Goal: Task Accomplishment & Management: Complete application form

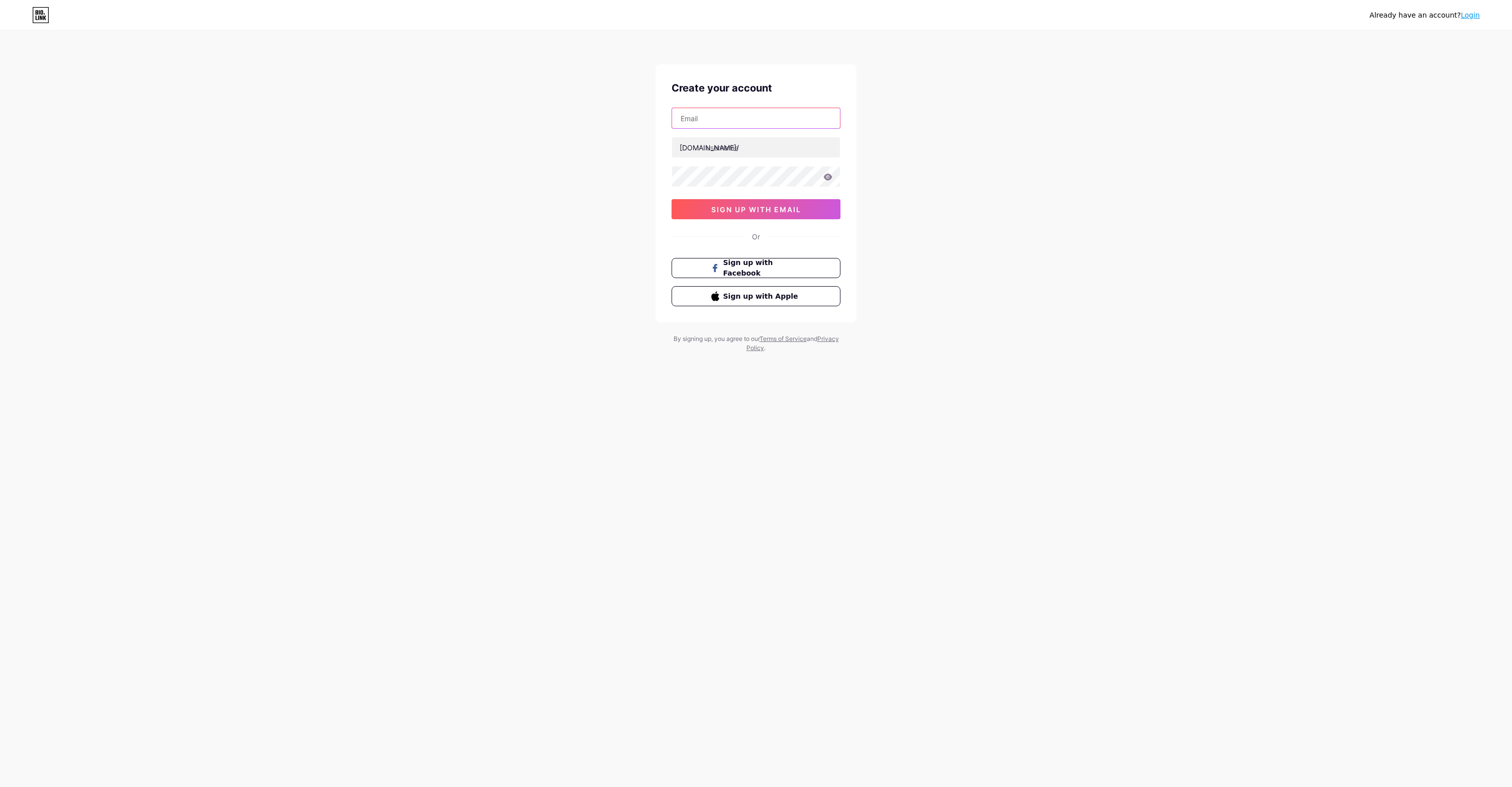
click at [713, 115] on input "text" at bounding box center [756, 118] width 168 height 20
paste input "[EMAIL_ADDRESS][DOMAIN_NAME]"
drag, startPoint x: 703, startPoint y: 115, endPoint x: 630, endPoint y: 115, distance: 73.0
click at [630, 115] on div "Already have an account? Login Create your account [EMAIL_ADDRESS][DOMAIN_NAME]…" at bounding box center [756, 192] width 1512 height 384
type input "[EMAIL_ADDRESS][DOMAIN_NAME]"
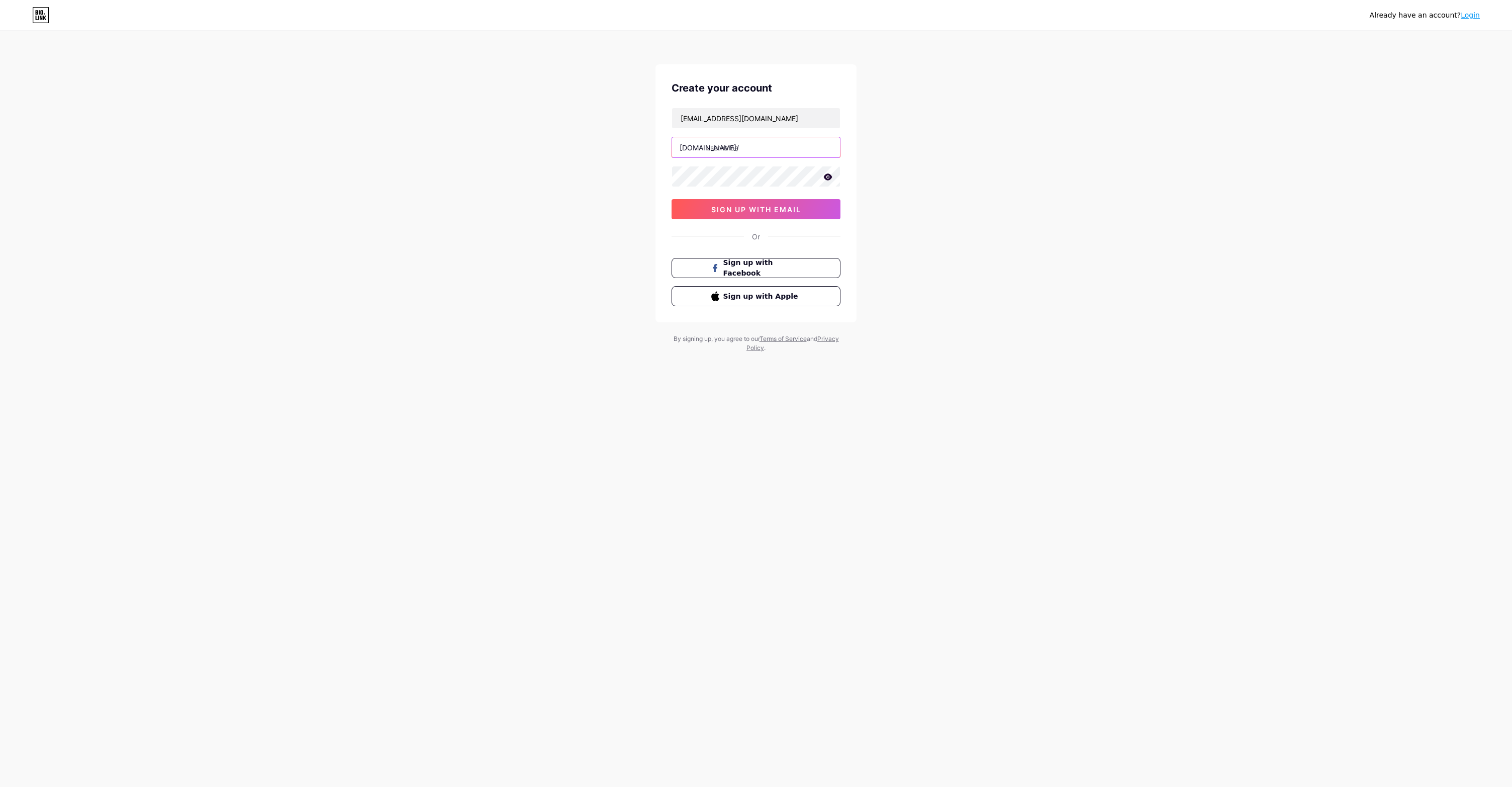
click at [724, 148] on input "text" at bounding box center [756, 147] width 168 height 20
type input "ezbaccaratgame"
drag, startPoint x: 957, startPoint y: 142, endPoint x: 938, endPoint y: 145, distance: 19.2
click at [957, 143] on div "Already have an account? Login Create your account [EMAIL_ADDRESS][DOMAIN_NAME]…" at bounding box center [756, 192] width 1512 height 384
click at [754, 209] on span "sign up with email" at bounding box center [756, 209] width 90 height 8
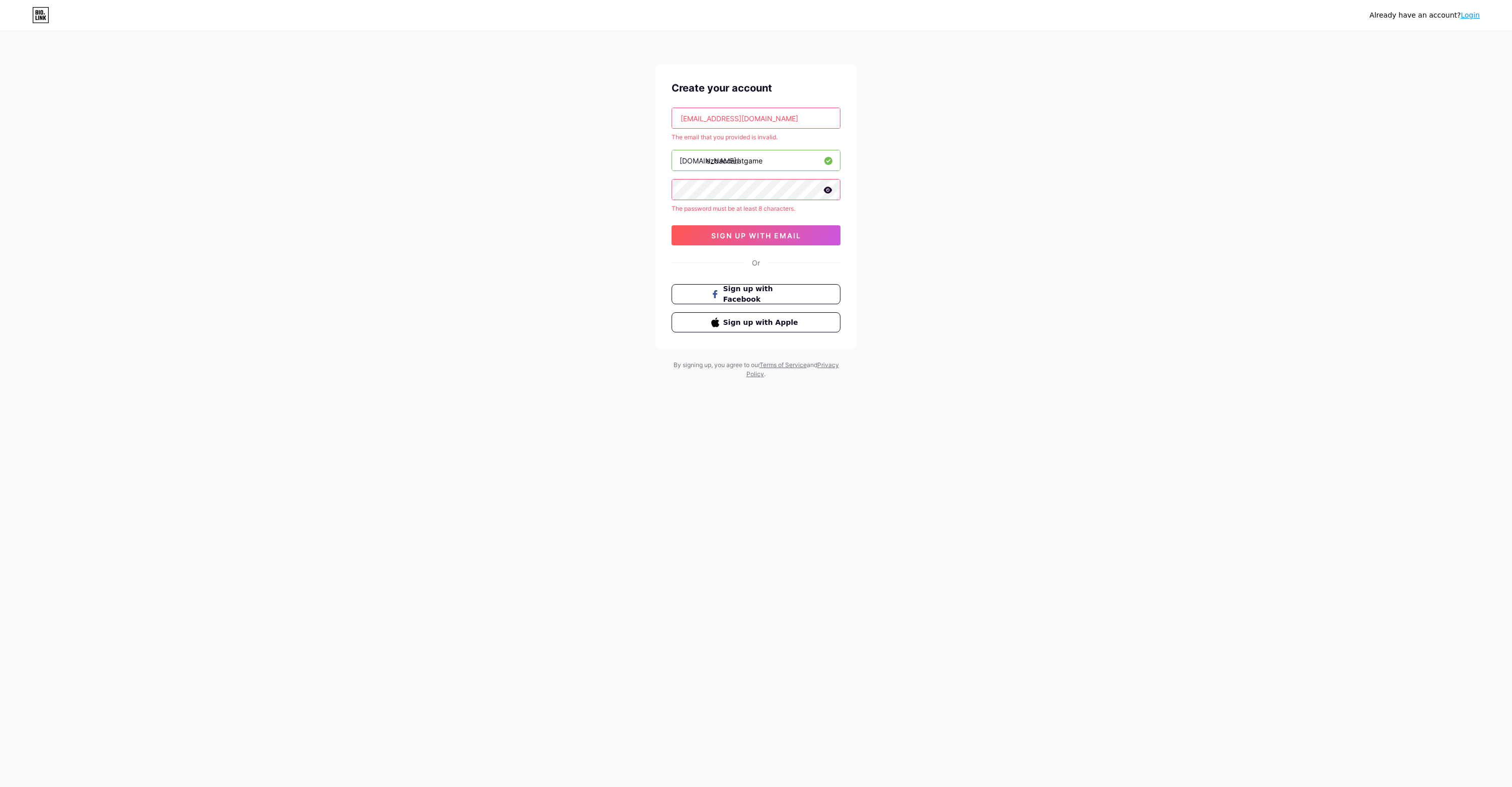
click at [683, 117] on input "[EMAIL_ADDRESS][DOMAIN_NAME]" at bounding box center [756, 118] width 168 height 20
drag, startPoint x: 770, startPoint y: 123, endPoint x: 861, endPoint y: 121, distance: 91.0
click at [861, 121] on div "Already have an account? Login Create your account [EMAIL_ADDRESS][DOMAIN_NAME]…" at bounding box center [756, 205] width 1512 height 411
click at [741, 115] on input "[EMAIL_ADDRESS][DOMAIN_NAME]" at bounding box center [756, 118] width 168 height 20
paste input "dededda1r772@skyfieldhub"
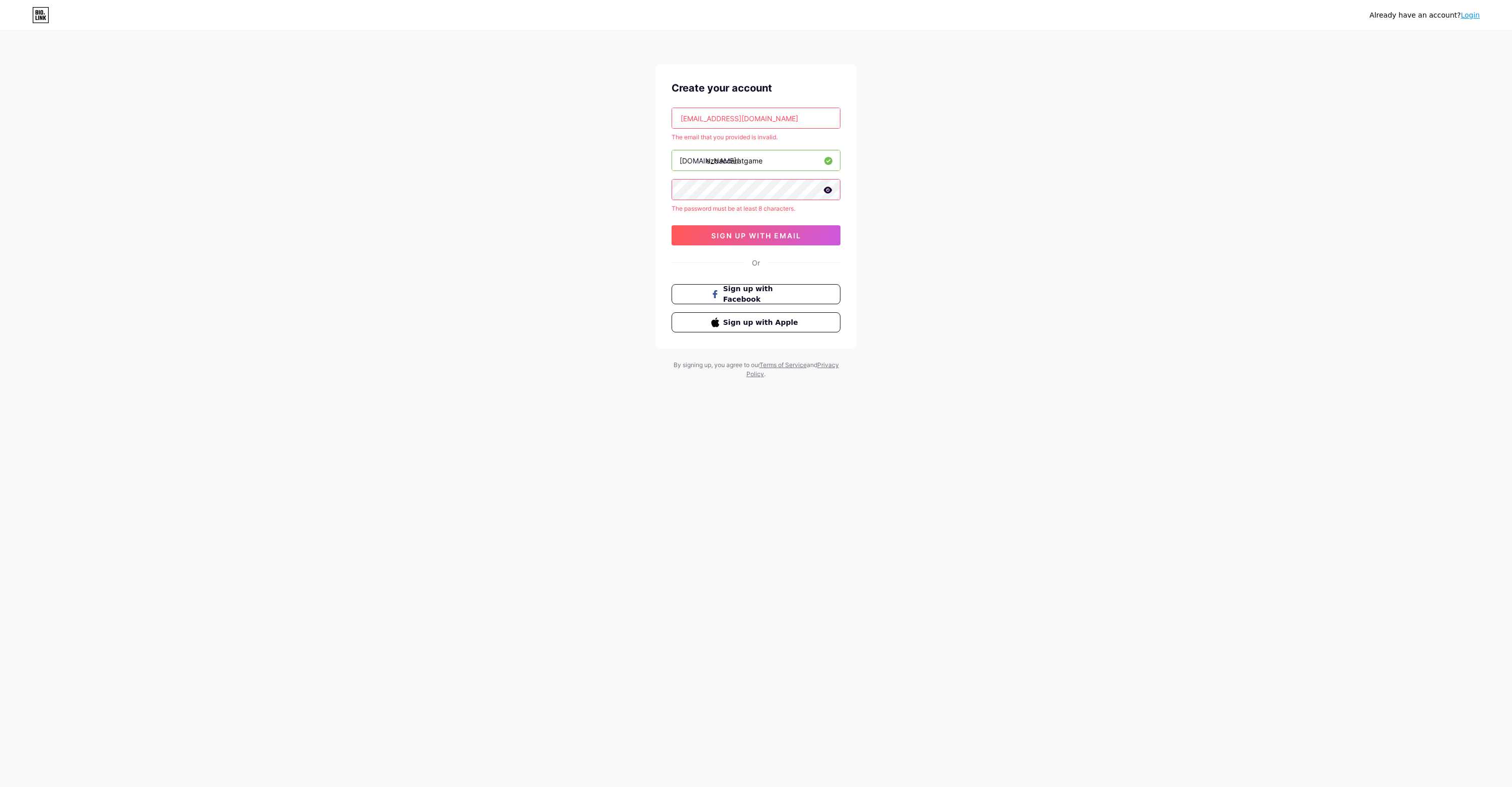
type input "[EMAIL_ADDRESS][DOMAIN_NAME]"
click at [943, 121] on div "Already have an account? Login Create your account [EMAIL_ADDRESS][DOMAIN_NAME]…" at bounding box center [756, 205] width 1512 height 411
drag, startPoint x: 727, startPoint y: 117, endPoint x: 587, endPoint y: 113, distance: 140.1
click at [587, 113] on div "Already have an account? Login Create your account [EMAIL_ADDRESS][DOMAIN_NAME]…" at bounding box center [756, 205] width 1512 height 411
click at [614, 189] on div "Already have an account? Login Create your account [EMAIL_ADDRESS][DOMAIN_NAME]…" at bounding box center [756, 205] width 1512 height 411
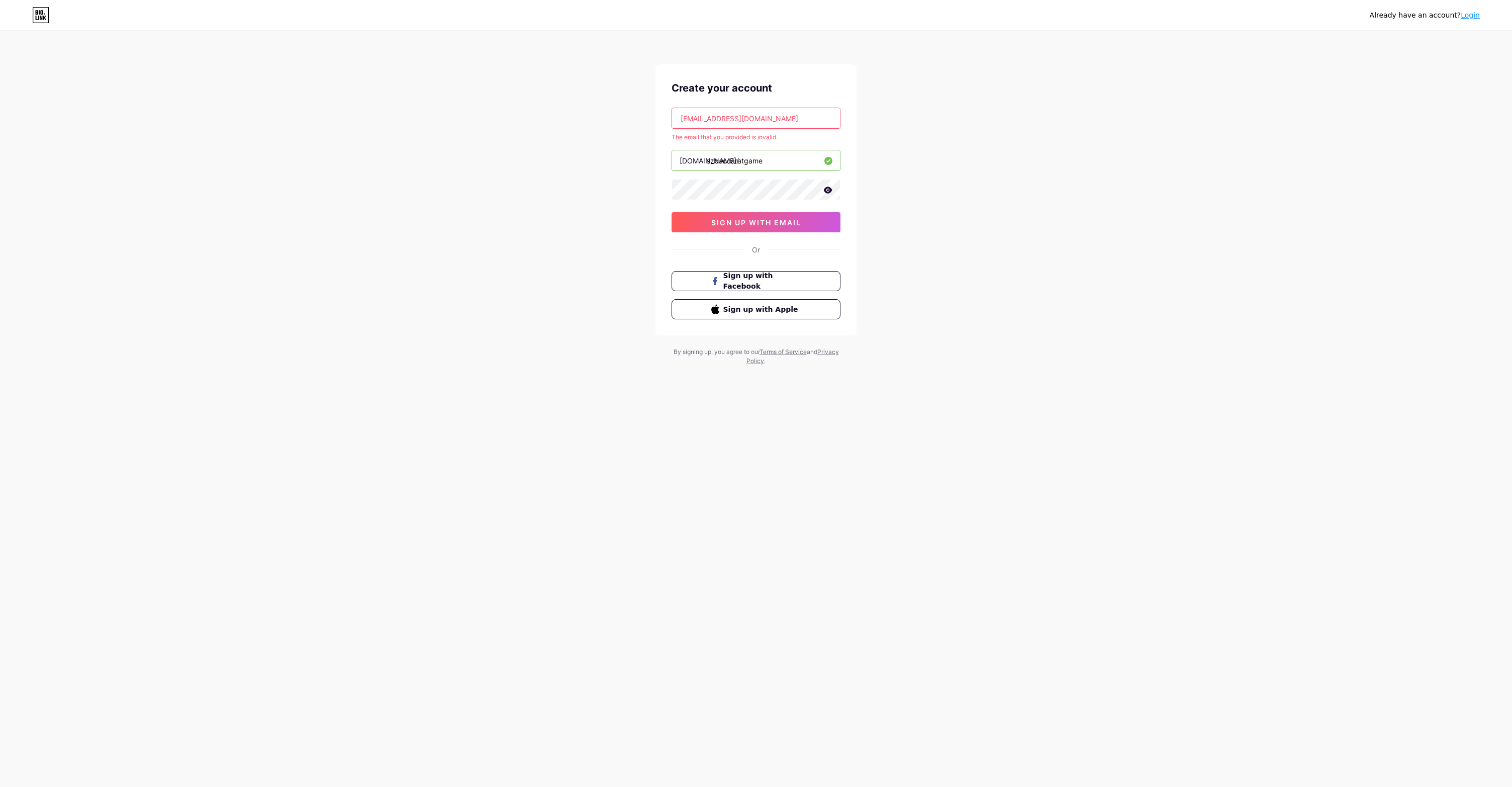
click at [590, 178] on div "Already have an account? Login Create your account [EMAIL_ADDRESS][DOMAIN_NAME]…" at bounding box center [756, 198] width 1512 height 398
click at [793, 117] on input "[EMAIL_ADDRESS][DOMAIN_NAME]" at bounding box center [756, 118] width 168 height 20
drag, startPoint x: 703, startPoint y: 123, endPoint x: 683, endPoint y: 120, distance: 20.2
click at [700, 122] on input "[EMAIL_ADDRESS][DOMAIN_NAME]" at bounding box center [756, 118] width 168 height 20
drag, startPoint x: 682, startPoint y: 117, endPoint x: 558, endPoint y: 114, distance: 124.0
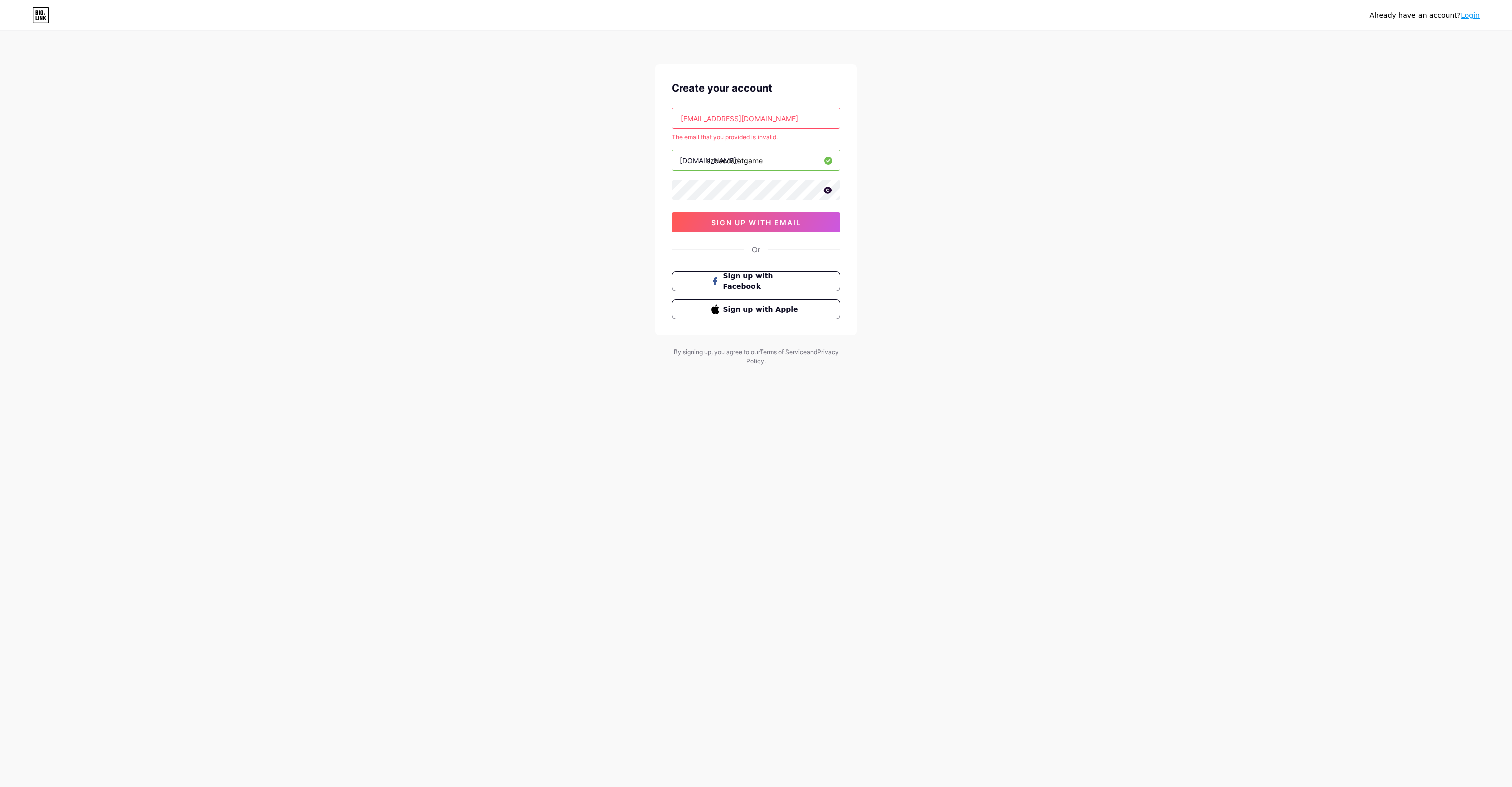
click at [558, 114] on div "Already have an account? Login Create your account [EMAIL_ADDRESS][DOMAIN_NAME]…" at bounding box center [756, 198] width 1512 height 398
click at [755, 218] on span "sign up with email" at bounding box center [756, 222] width 90 height 8
